Goal: Information Seeking & Learning: Learn about a topic

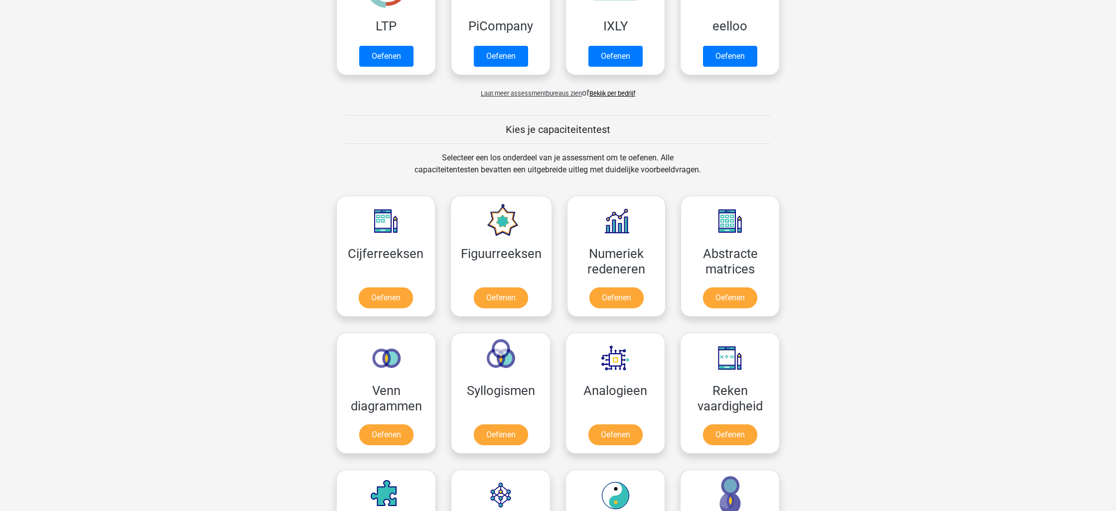
scroll to position [270, 0]
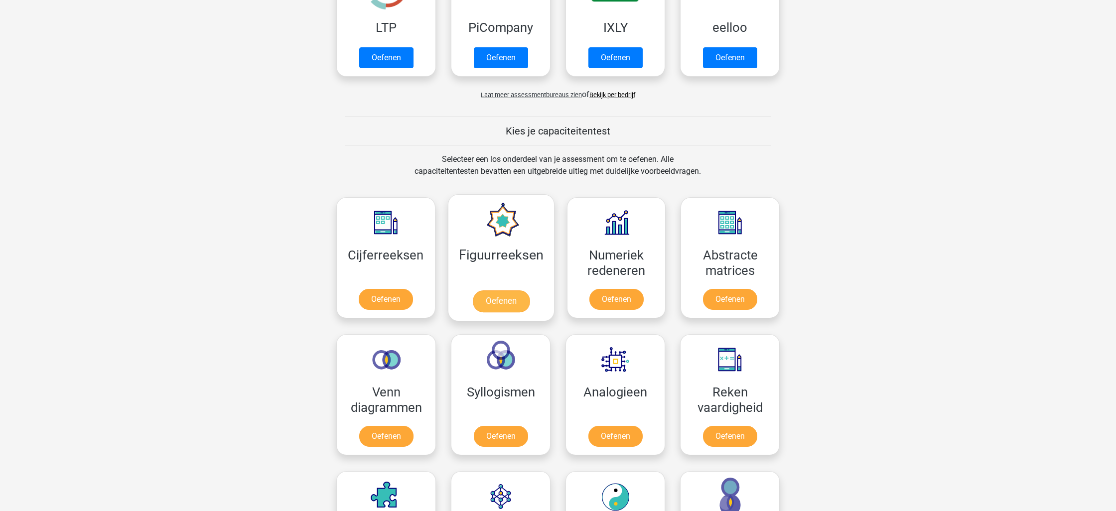
click at [505, 301] on link "Oefenen" at bounding box center [500, 301] width 57 height 22
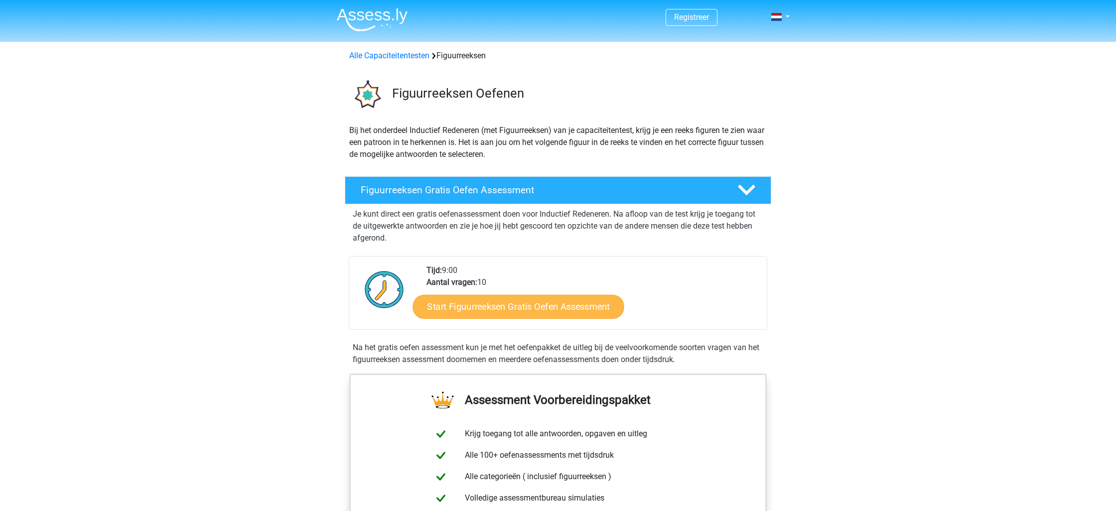
click at [550, 304] on link "Start Figuurreeksen Gratis Oefen Assessment" at bounding box center [518, 306] width 211 height 24
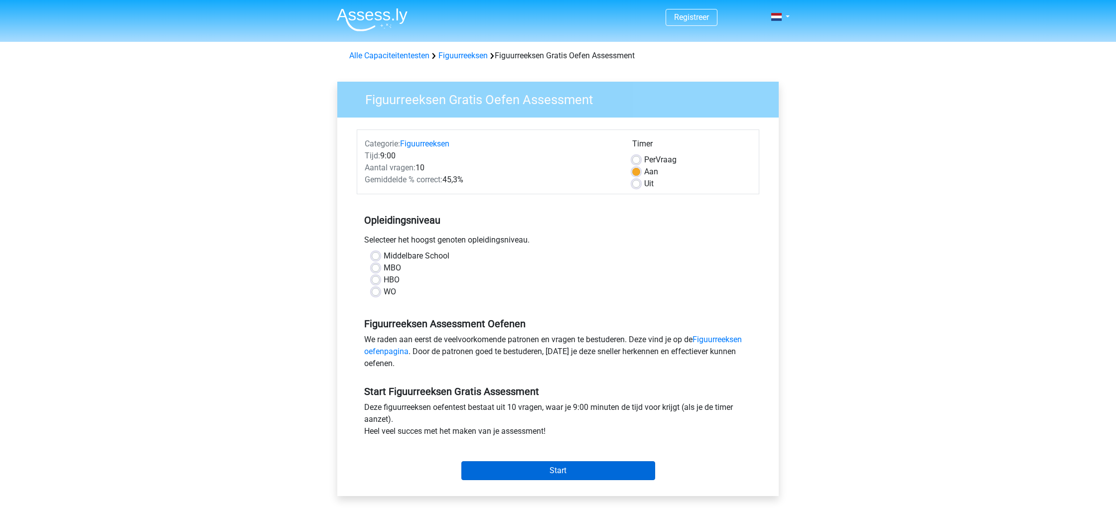
click at [553, 473] on input "Start" at bounding box center [558, 470] width 194 height 19
click at [384, 256] on label "Middelbare School" at bounding box center [417, 256] width 66 height 12
click at [375, 256] on input "Middelbare School" at bounding box center [376, 255] width 8 height 10
radio input "true"
click at [569, 469] on input "Start" at bounding box center [558, 470] width 194 height 19
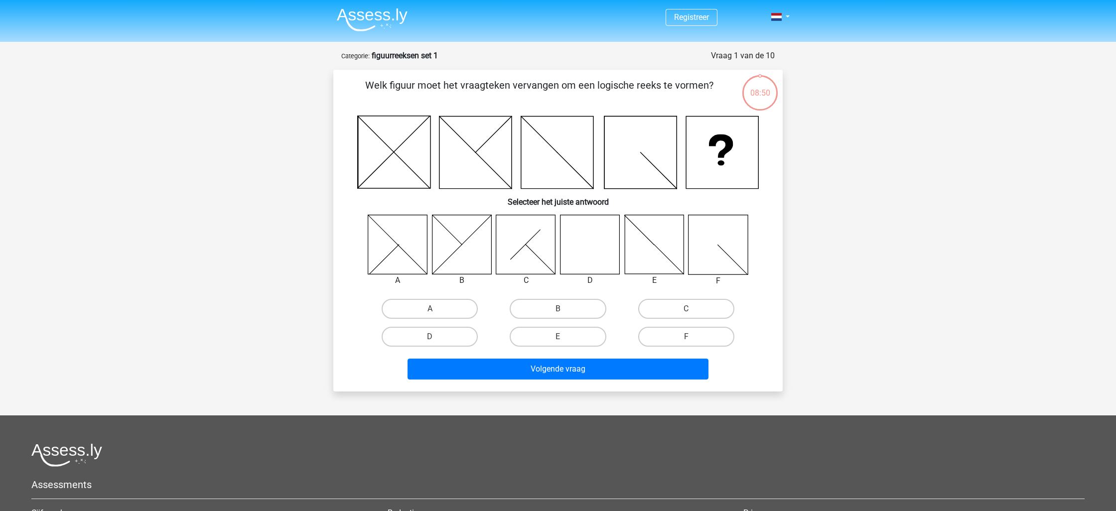
click at [588, 245] on icon at bounding box center [589, 244] width 59 height 59
click at [454, 339] on label "D" at bounding box center [430, 337] width 96 height 20
click at [436, 339] on input "D" at bounding box center [433, 340] width 6 height 6
radio input "true"
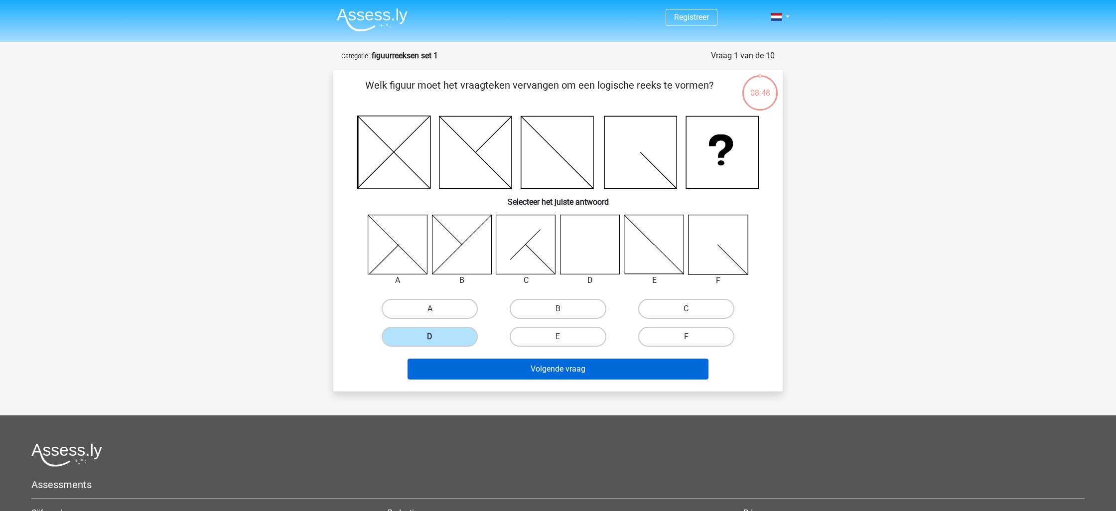
click at [558, 370] on button "Volgende vraag" at bounding box center [558, 369] width 301 height 21
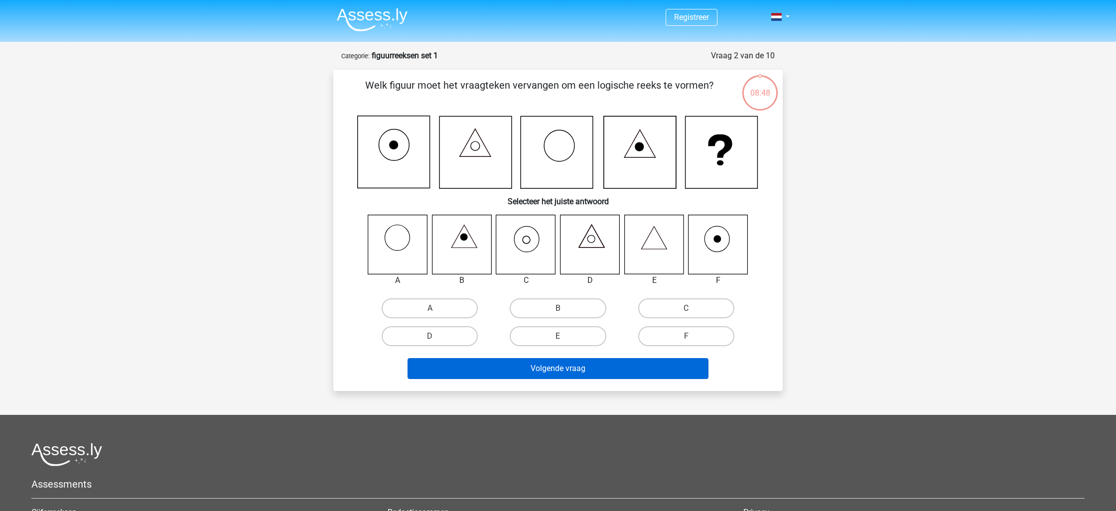
scroll to position [50, 0]
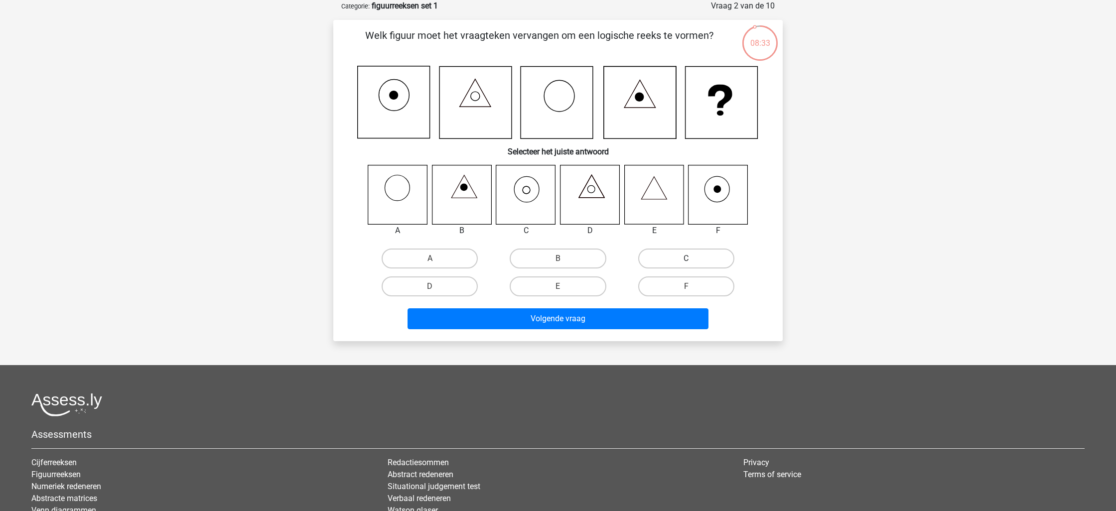
click at [684, 260] on label "C" at bounding box center [686, 259] width 96 height 20
click at [686, 260] on input "C" at bounding box center [689, 262] width 6 height 6
radio input "true"
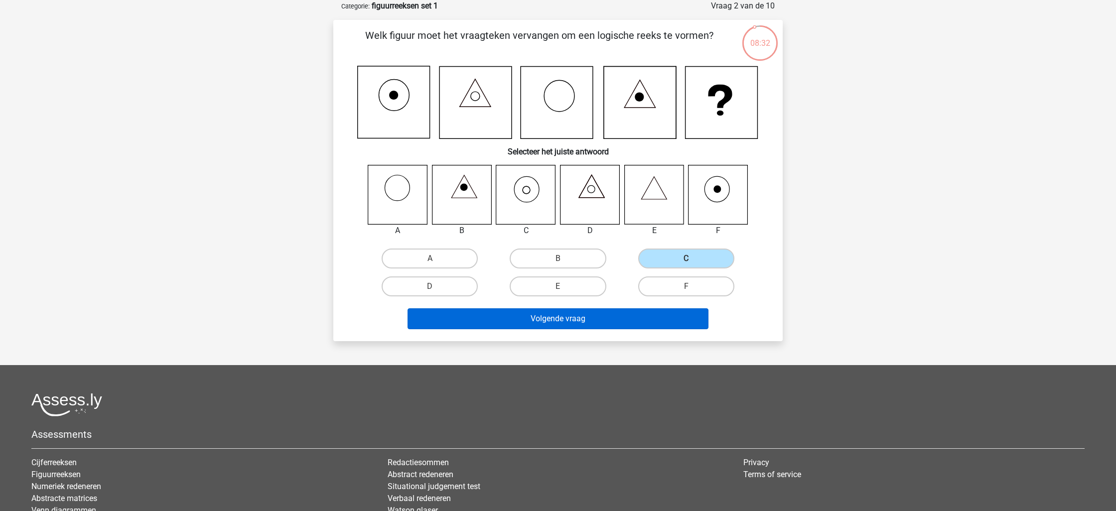
click at [594, 319] on button "Volgende vraag" at bounding box center [558, 318] width 301 height 21
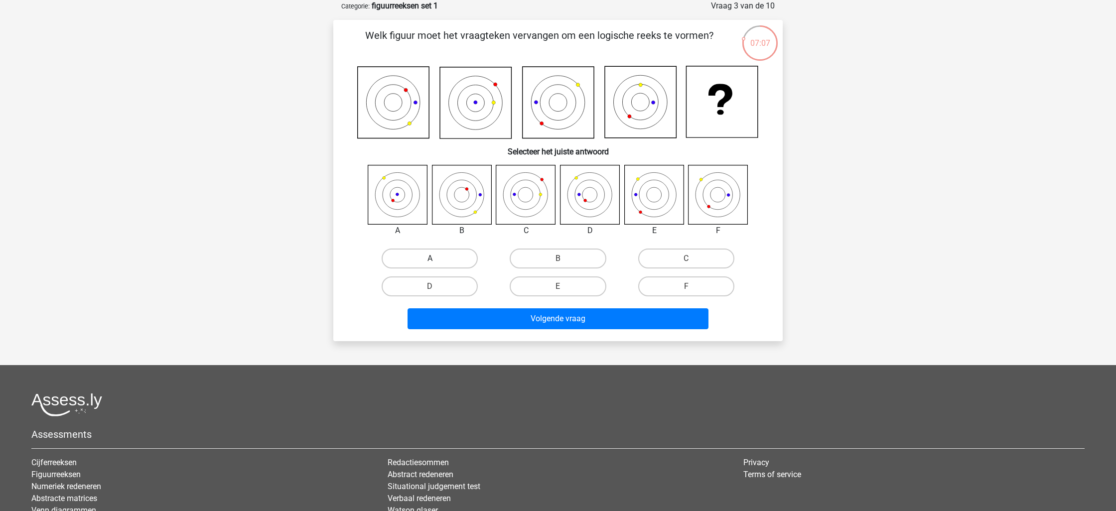
click at [434, 254] on label "A" at bounding box center [430, 259] width 96 height 20
click at [434, 259] on input "A" at bounding box center [433, 262] width 6 height 6
radio input "true"
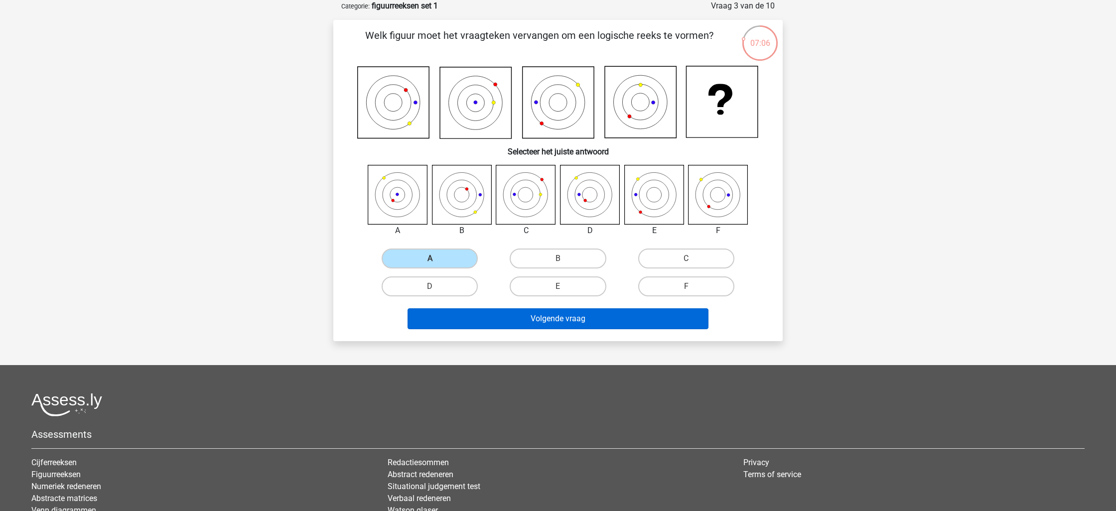
click at [591, 322] on button "Volgende vraag" at bounding box center [558, 318] width 301 height 21
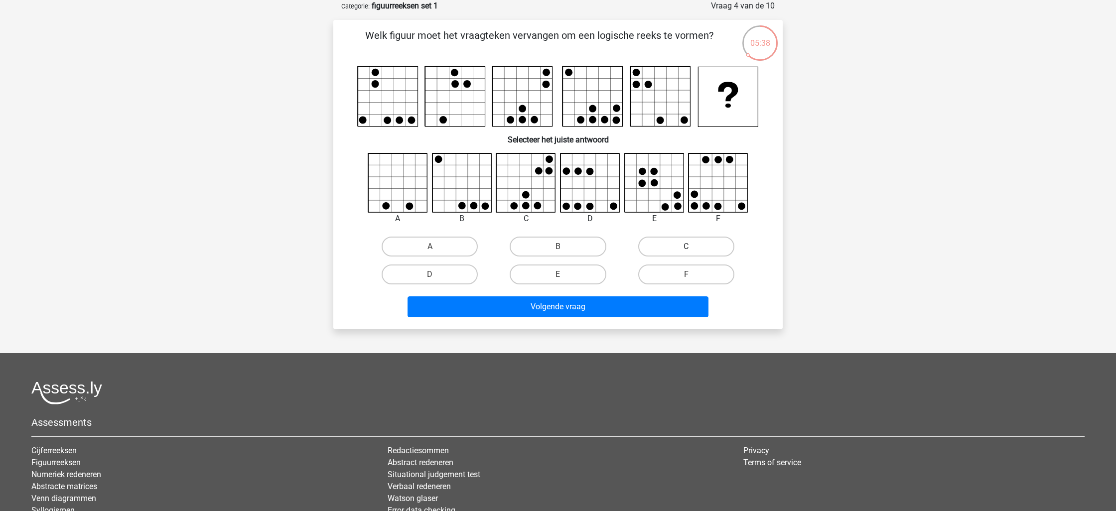
click at [713, 247] on label "C" at bounding box center [686, 247] width 96 height 20
click at [692, 247] on input "C" at bounding box center [689, 250] width 6 height 6
radio input "true"
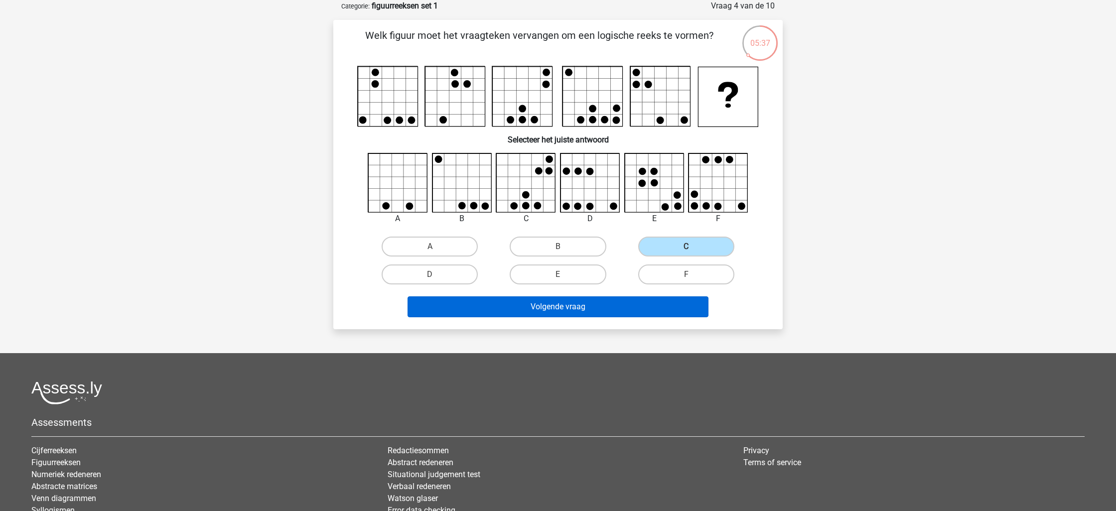
click at [592, 309] on button "Volgende vraag" at bounding box center [558, 306] width 301 height 21
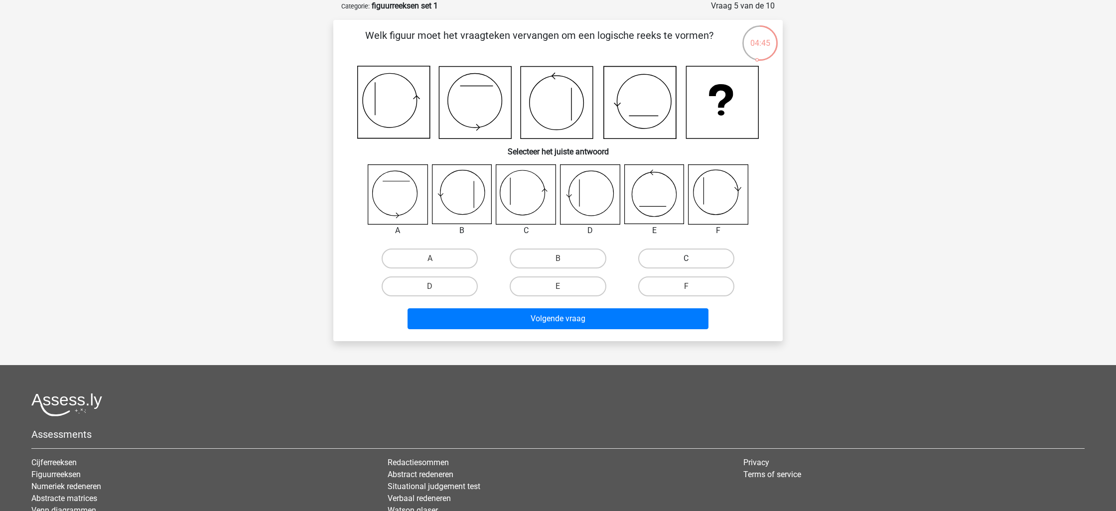
click at [688, 254] on label "C" at bounding box center [686, 259] width 96 height 20
click at [688, 259] on input "C" at bounding box center [689, 262] width 6 height 6
radio input "true"
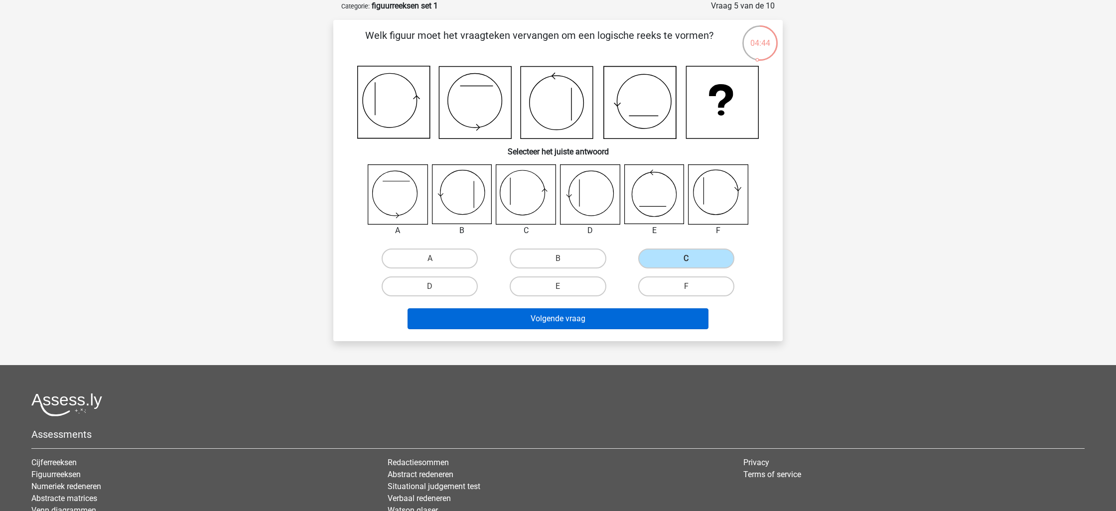
click at [578, 316] on button "Volgende vraag" at bounding box center [558, 318] width 301 height 21
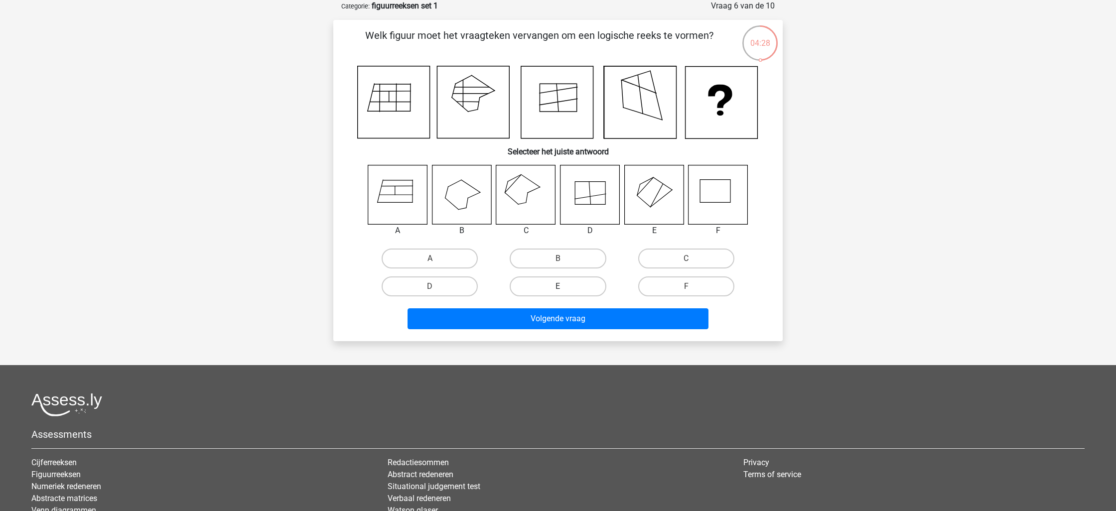
click at [565, 285] on label "E" at bounding box center [558, 286] width 96 height 20
click at [564, 286] on input "E" at bounding box center [561, 289] width 6 height 6
radio input "true"
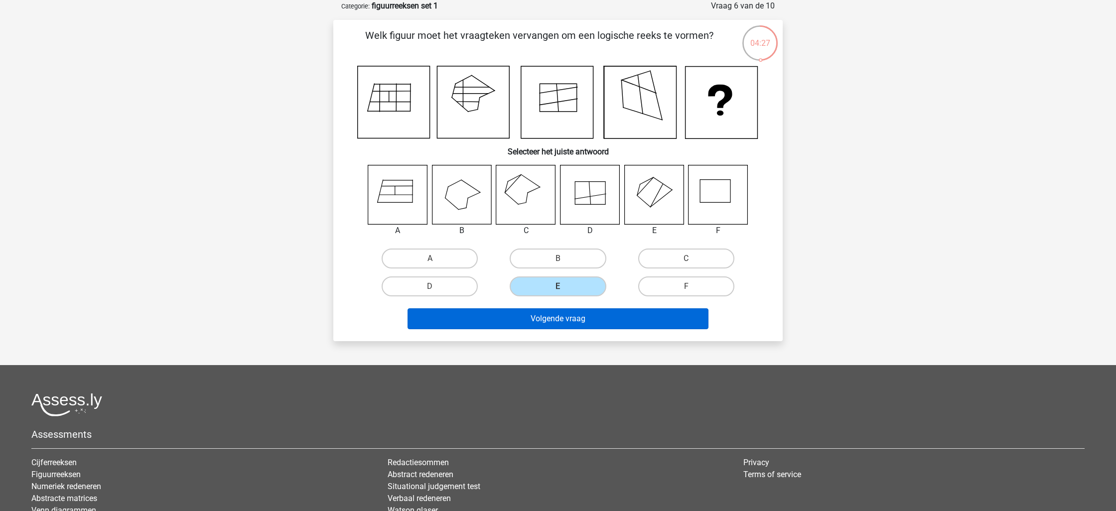
click at [585, 312] on button "Volgende vraag" at bounding box center [558, 318] width 301 height 21
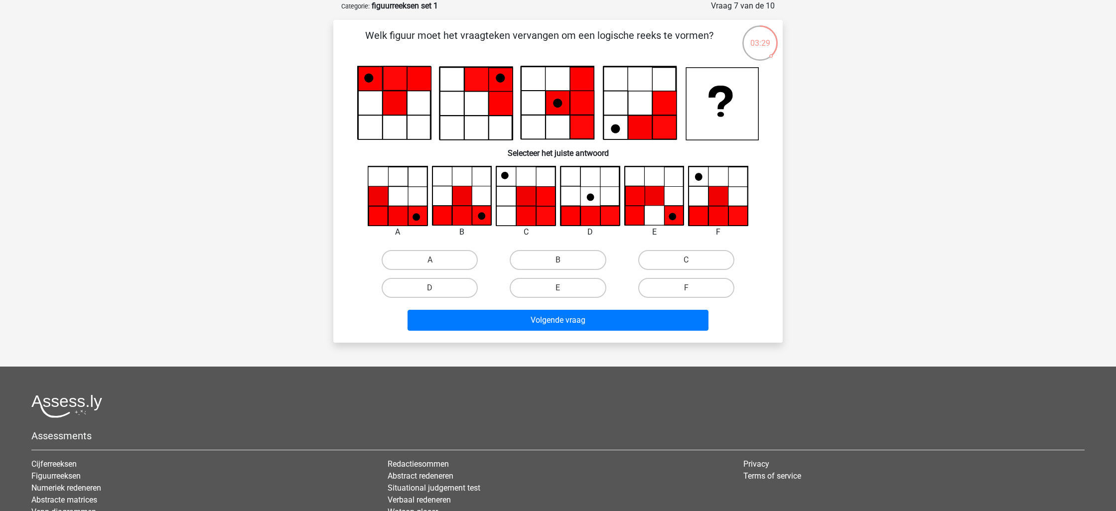
click at [560, 257] on label "B" at bounding box center [558, 260] width 96 height 20
click at [560, 260] on input "B" at bounding box center [561, 263] width 6 height 6
radio input "true"
click at [589, 334] on div "Volgende vraag" at bounding box center [558, 322] width 385 height 25
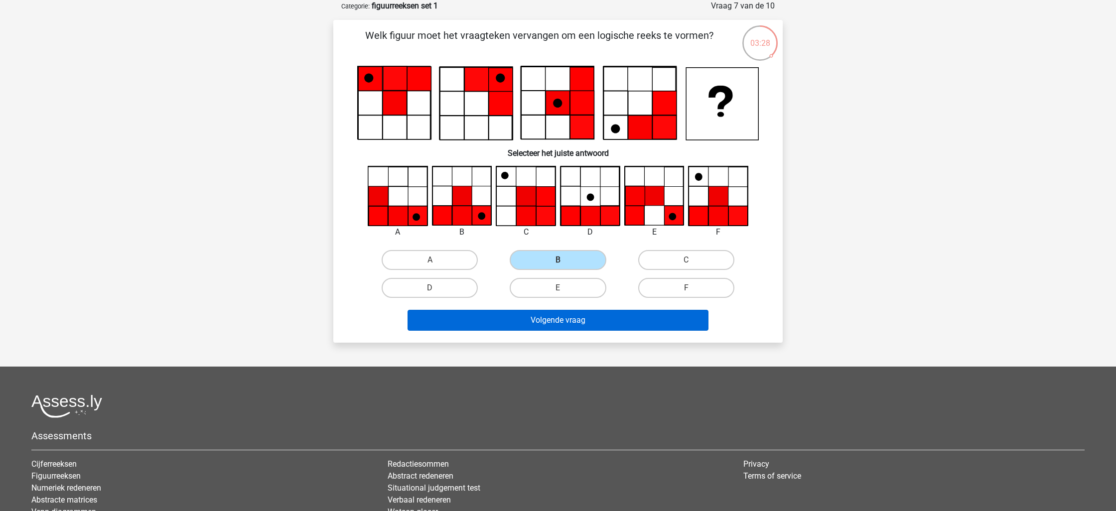
click at [578, 322] on button "Volgende vraag" at bounding box center [558, 320] width 301 height 21
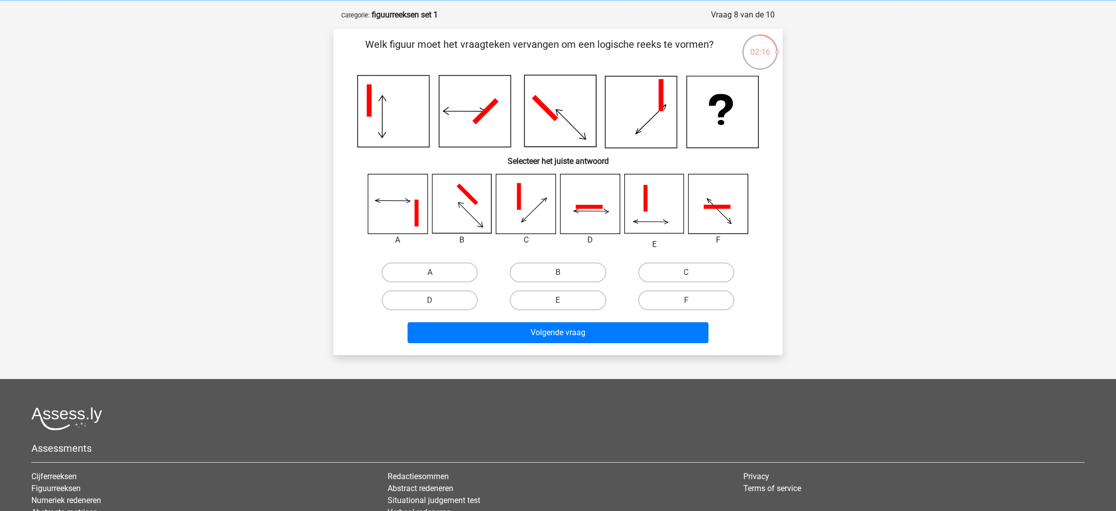
scroll to position [40, 0]
drag, startPoint x: 438, startPoint y: 300, endPoint x: 452, endPoint y: 307, distance: 15.4
click at [438, 300] on label "D" at bounding box center [430, 301] width 96 height 20
click at [436, 301] on input "D" at bounding box center [433, 304] width 6 height 6
radio input "true"
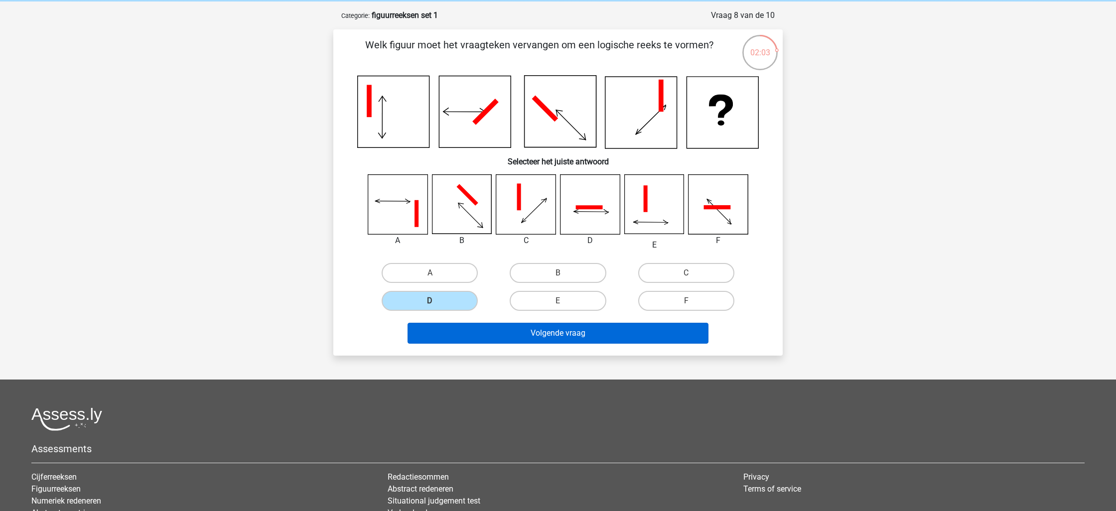
click at [581, 334] on button "Volgende vraag" at bounding box center [558, 333] width 301 height 21
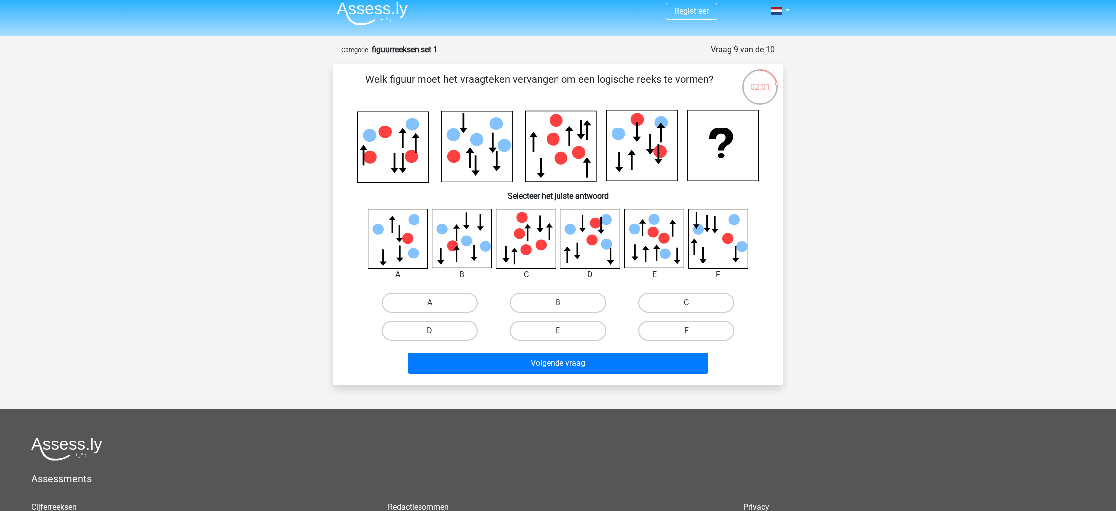
scroll to position [0, 0]
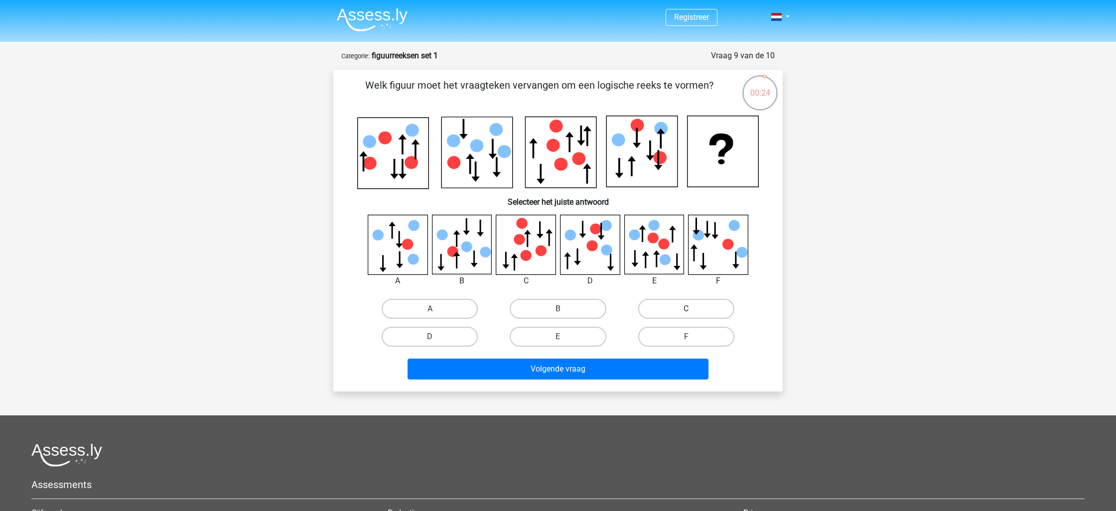
click at [672, 312] on label "C" at bounding box center [686, 309] width 96 height 20
click at [686, 312] on input "C" at bounding box center [689, 312] width 6 height 6
radio input "true"
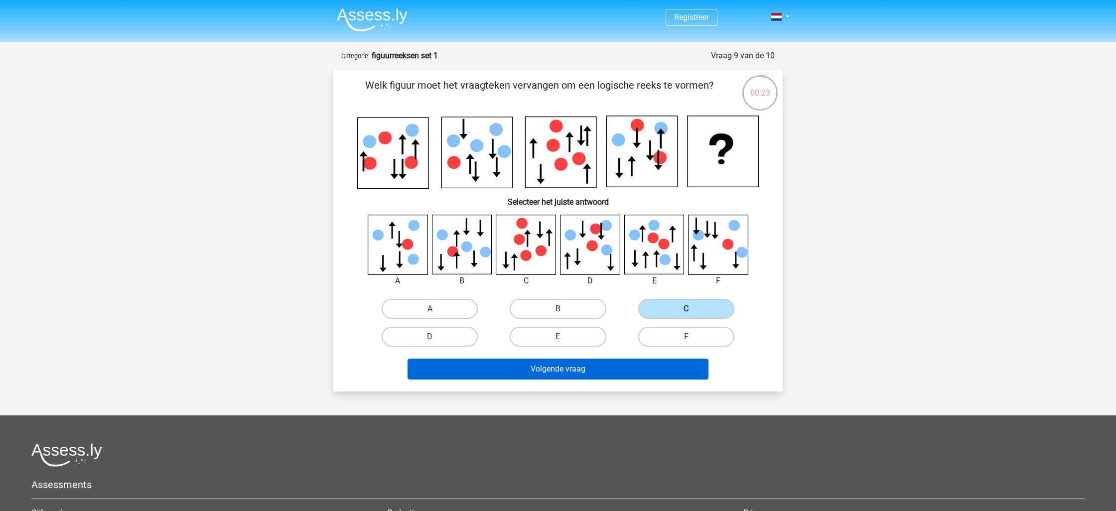
click at [611, 368] on button "Volgende vraag" at bounding box center [558, 369] width 301 height 21
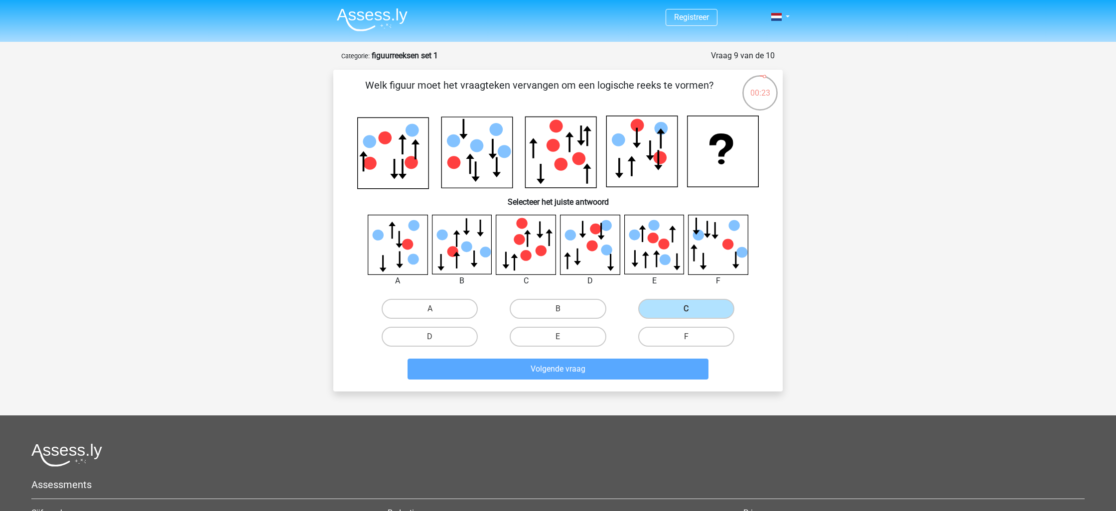
scroll to position [50, 0]
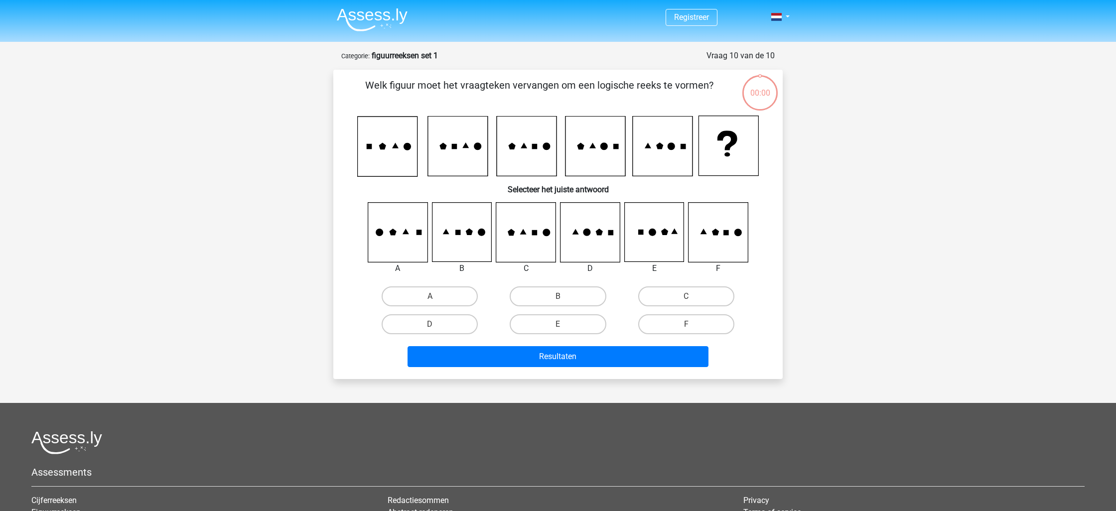
scroll to position [50, 0]
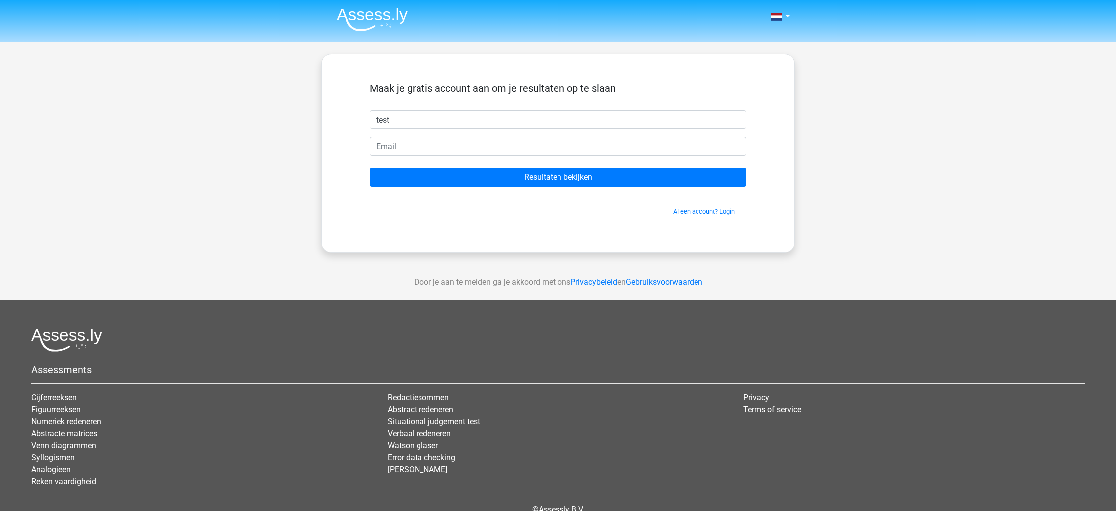
type input "test"
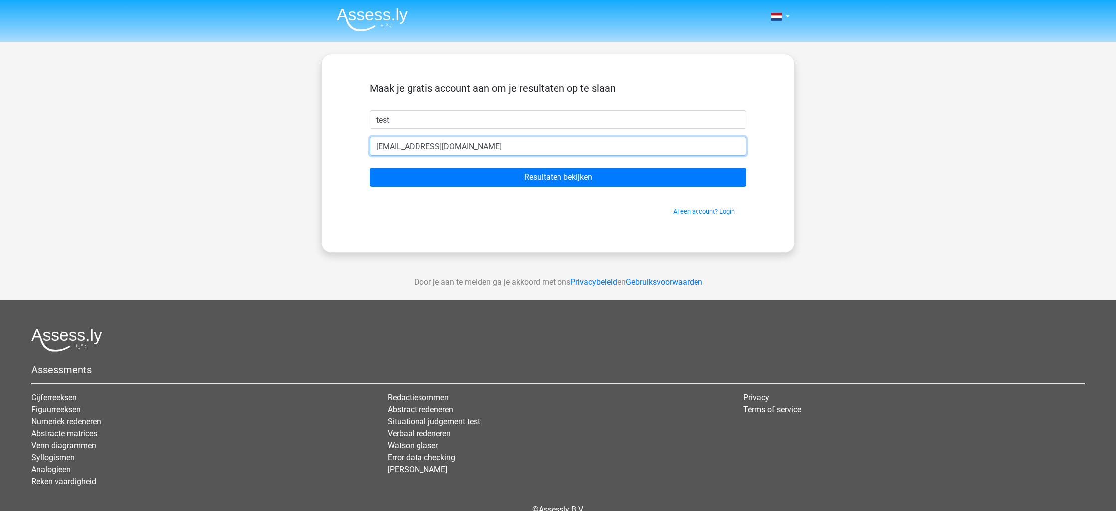
type input "[EMAIL_ADDRESS][DOMAIN_NAME]"
click at [558, 177] on input "Resultaten bekijken" at bounding box center [558, 177] width 377 height 19
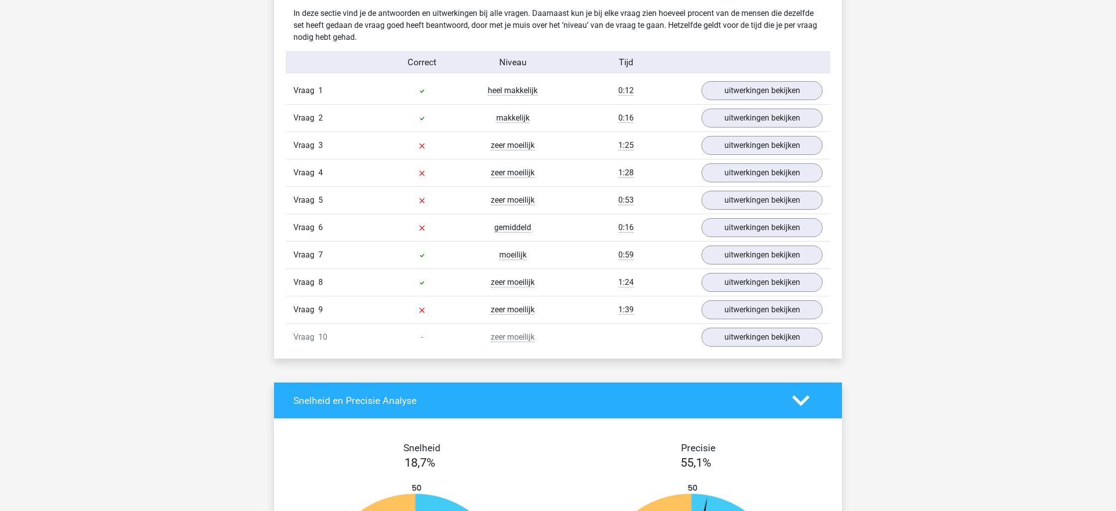
scroll to position [769, 0]
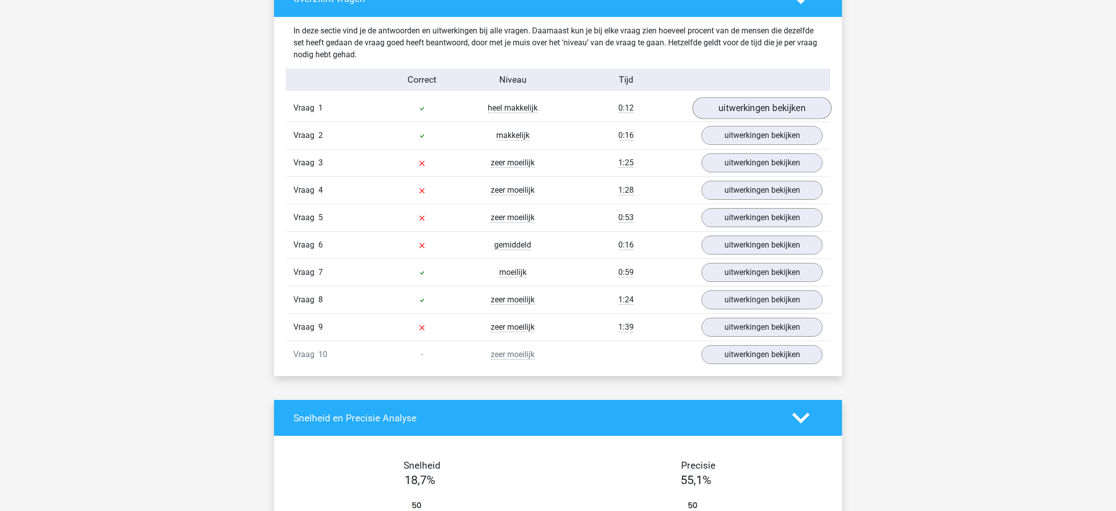
click at [762, 111] on link "uitwerkingen bekijken" at bounding box center [761, 108] width 139 height 22
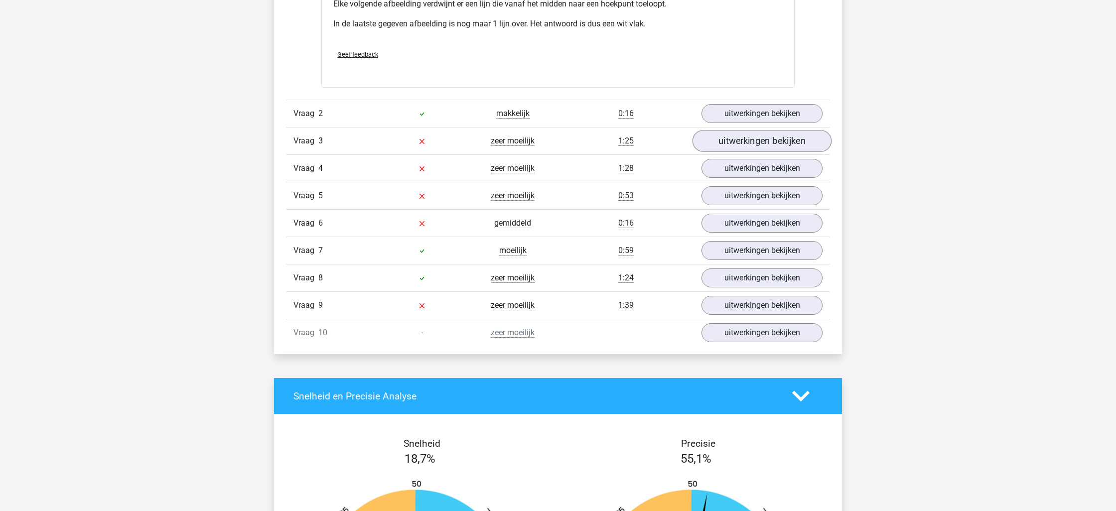
scroll to position [1373, 0]
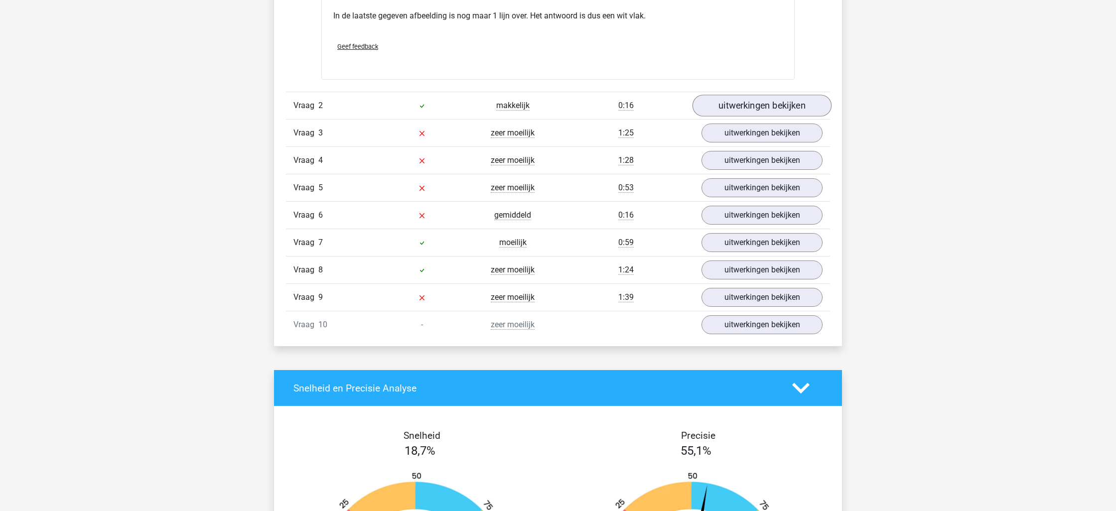
click at [773, 106] on link "uitwerkingen bekijken" at bounding box center [761, 106] width 139 height 22
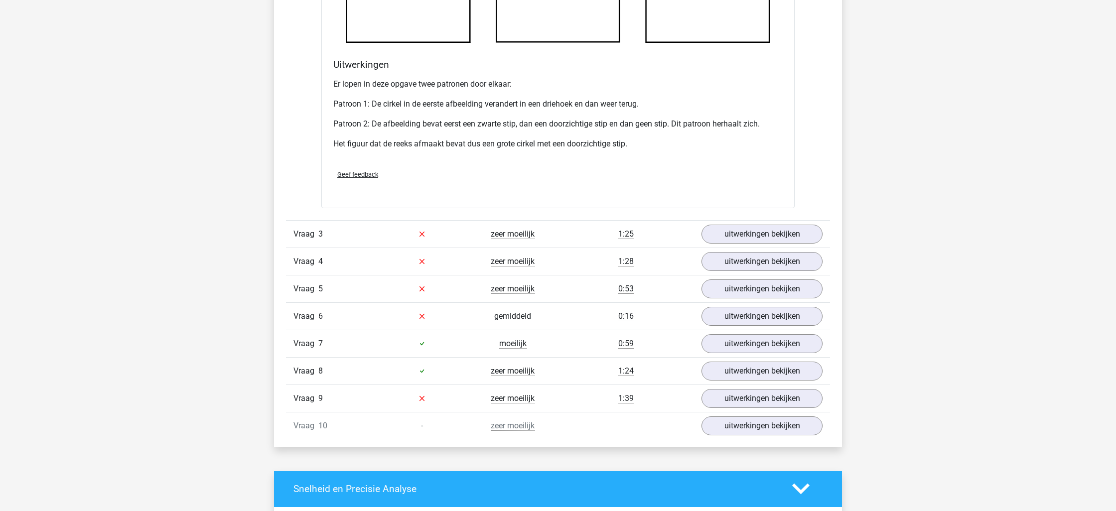
scroll to position [1909, 0]
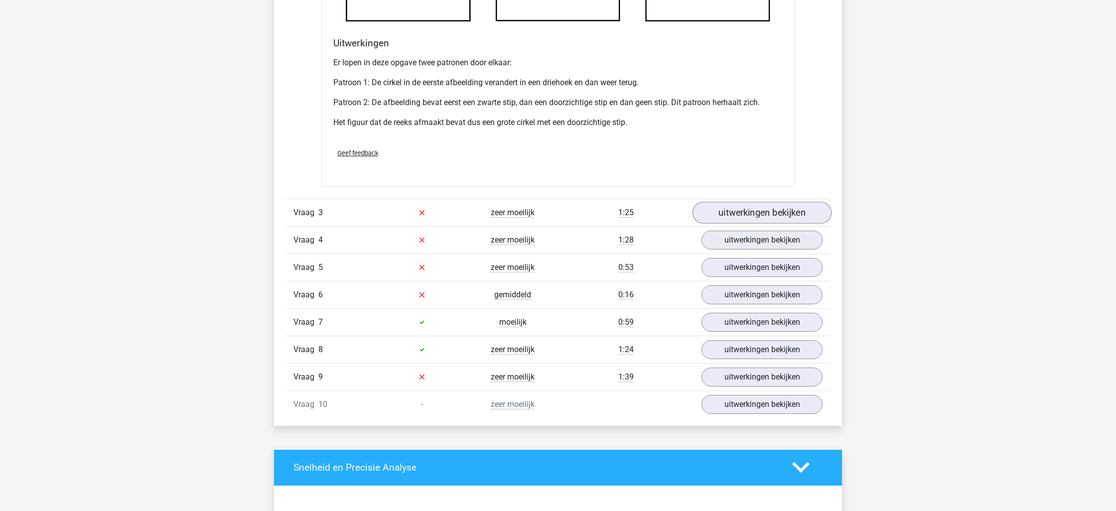
click at [784, 209] on link "uitwerkingen bekijken" at bounding box center [761, 213] width 139 height 22
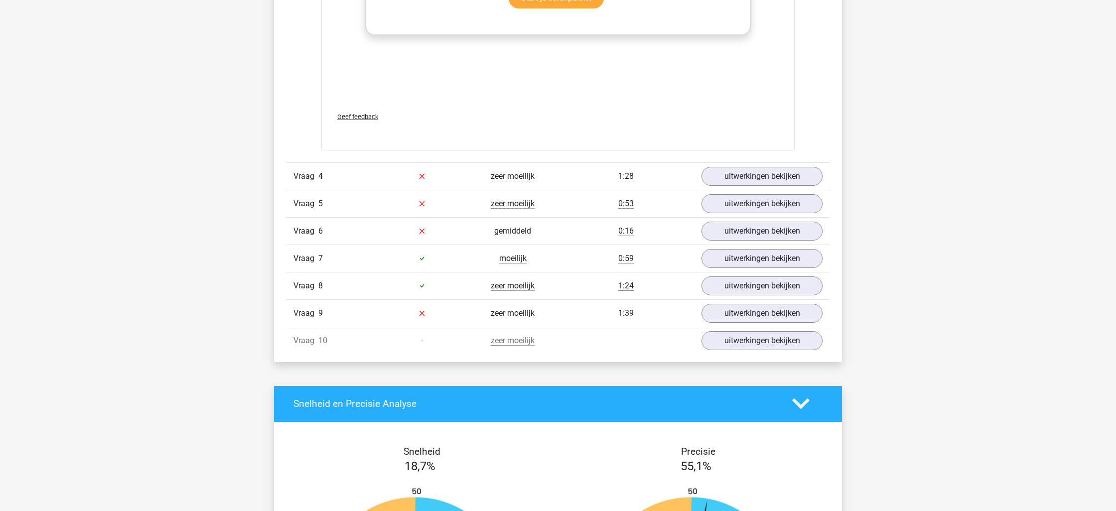
scroll to position [2812, 0]
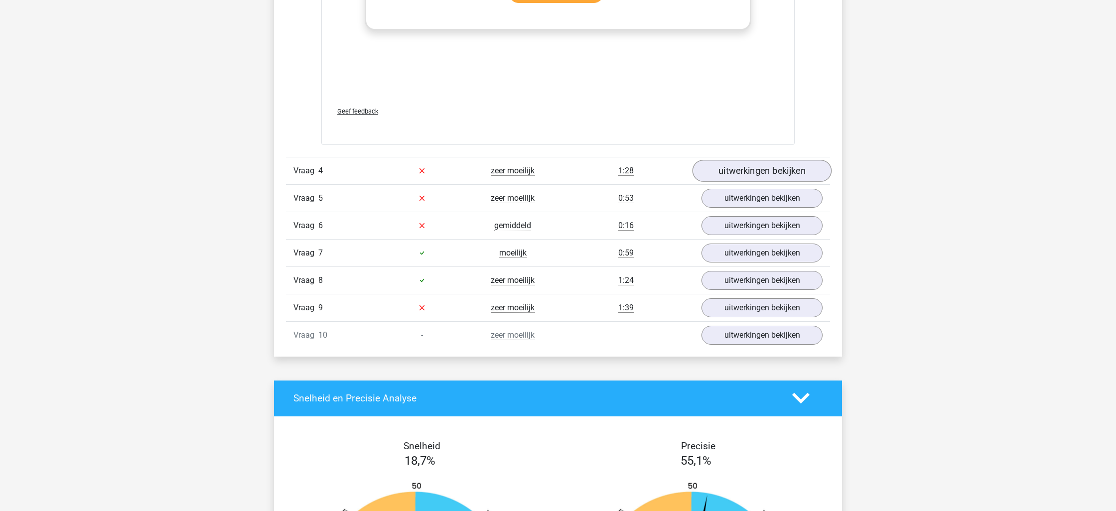
click at [768, 170] on link "uitwerkingen bekijken" at bounding box center [761, 171] width 139 height 22
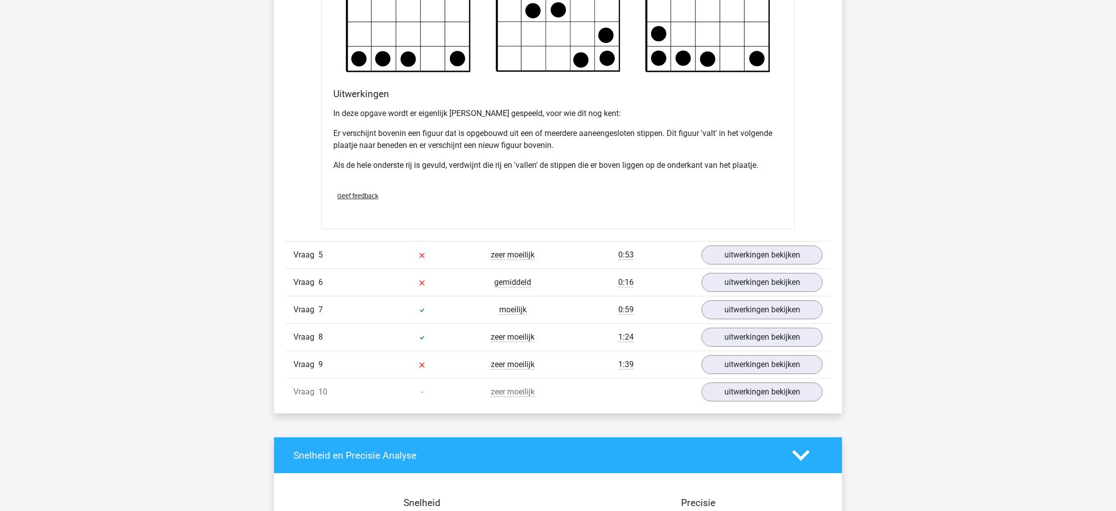
scroll to position [3359, 0]
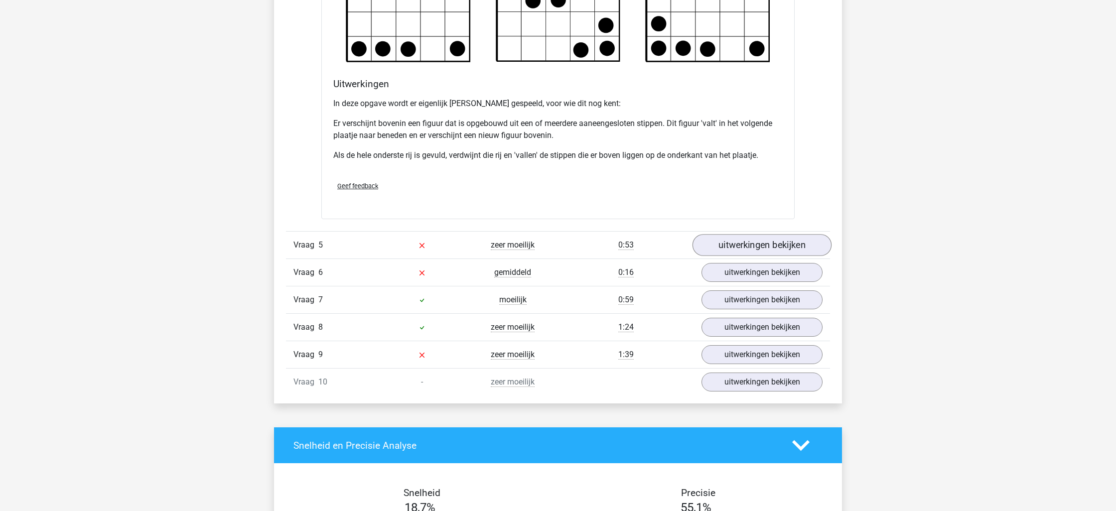
click at [788, 241] on link "uitwerkingen bekijken" at bounding box center [761, 245] width 139 height 22
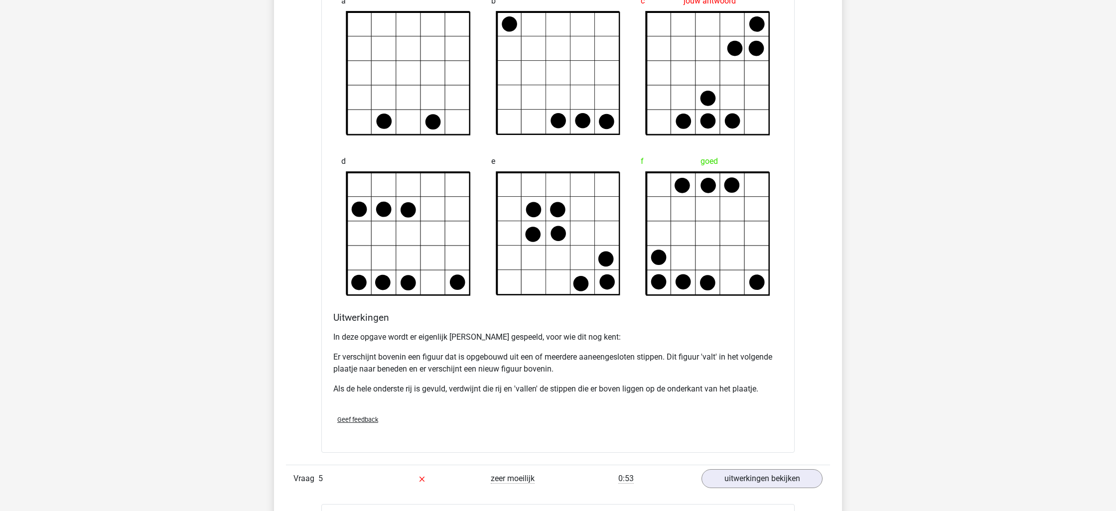
scroll to position [3124, 0]
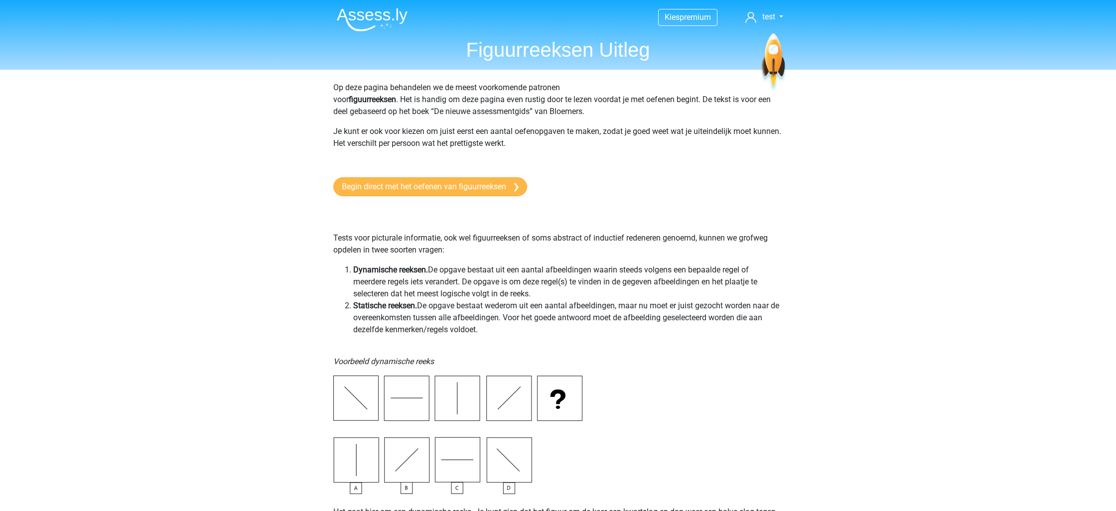
click at [356, 193] on link "Begin direct met het oefenen van figuurreeksen" at bounding box center [430, 186] width 194 height 19
